Goal: Participate in discussion: Engage in conversation with other users on a specific topic

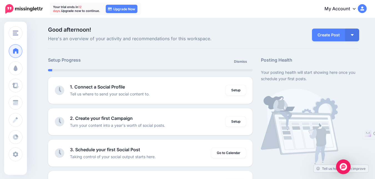
click at [343, 165] on img "Open Intercom Messenger" at bounding box center [343, 166] width 7 height 7
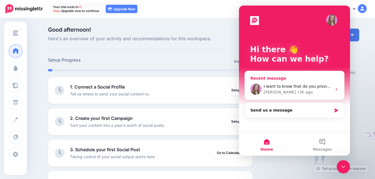
click at [297, 95] on div "Justine • 3h ago" at bounding box center [298, 92] width 68 height 6
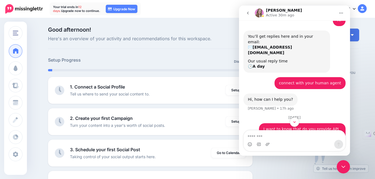
scroll to position [111, 0]
type textarea "***"
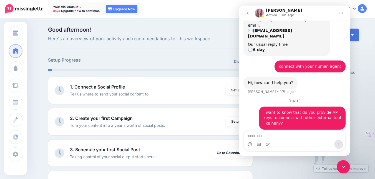
click at [359, 28] on div "Create Post Create Post Create Campaign Promote Post" at bounding box center [334, 35] width 50 height 16
click at [364, 11] on img at bounding box center [362, 8] width 9 height 9
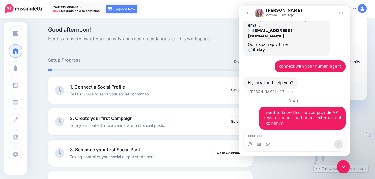
click at [340, 12] on icon "Home" at bounding box center [341, 13] width 4 height 4
drag, startPoint x: 315, startPoint y: 4, endPoint x: 319, endPoint y: 1, distance: 5.2
click at [315, 4] on div "My Account Dashboard My Account Billing Facebook Community Help Center Logout" at bounding box center [254, 9] width 226 height 14
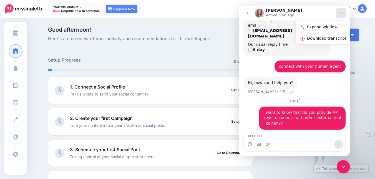
click at [319, 1] on nav "Your trial ends [DATE]. Upgrade now to continue. 12 days 17 hours 50 mins 55 se…" at bounding box center [187, 9] width 367 height 18
click at [324, 4] on link "My Account" at bounding box center [343, 9] width 48 height 14
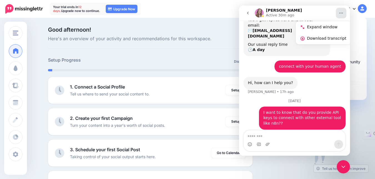
click at [330, 2] on link "My Account" at bounding box center [343, 9] width 48 height 14
